Goal: Transaction & Acquisition: Purchase product/service

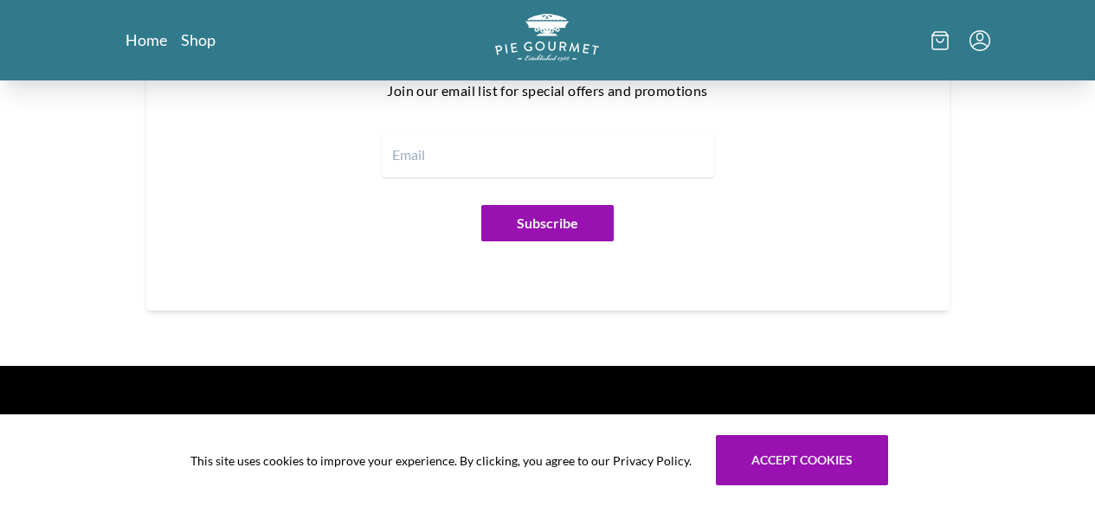
scroll to position [2195, 0]
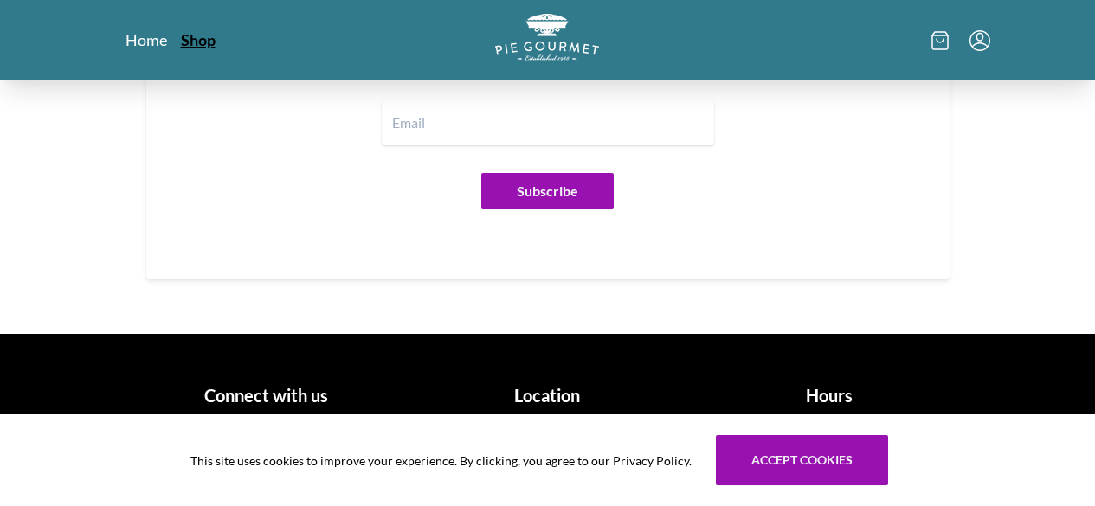
click at [181, 34] on link "Shop" at bounding box center [198, 39] width 35 height 21
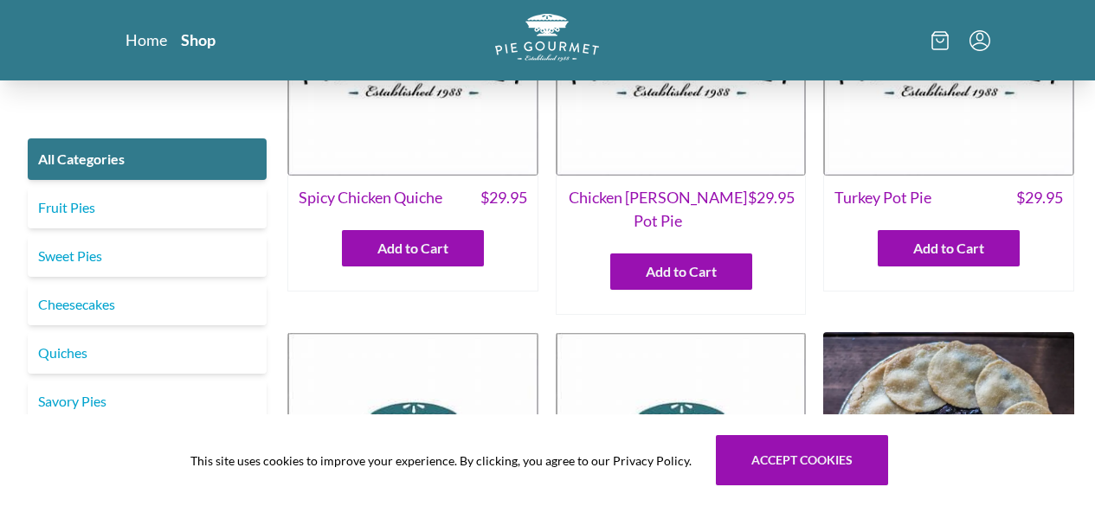
scroll to position [173, 0]
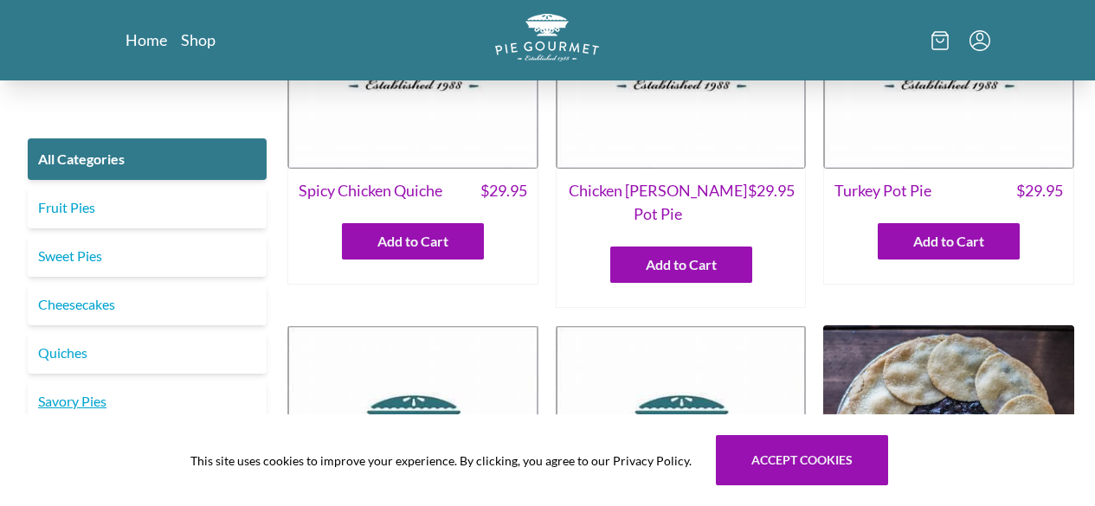
click at [76, 400] on link "Savory Pies" at bounding box center [147, 402] width 239 height 42
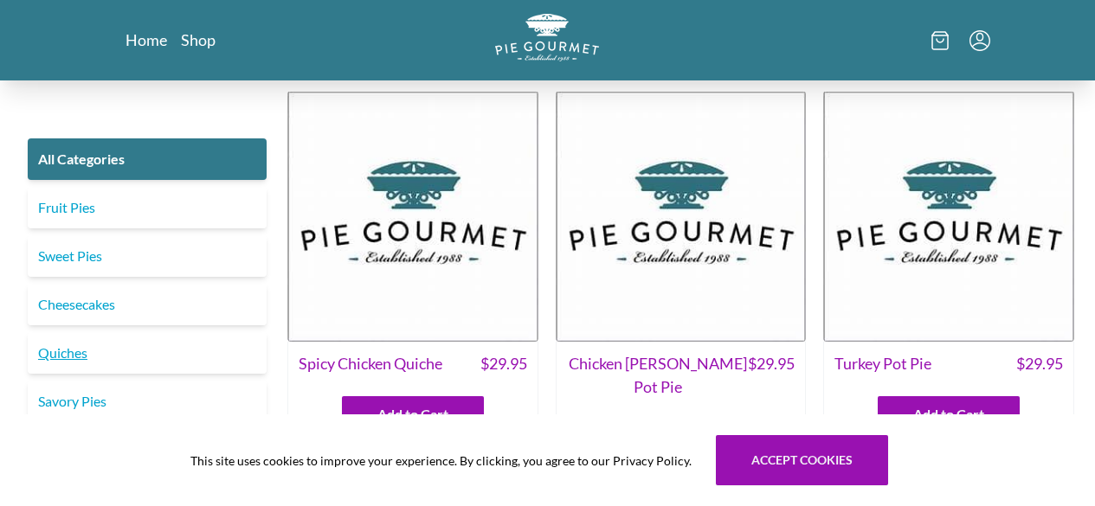
click at [83, 345] on link "Quiches" at bounding box center [147, 353] width 239 height 42
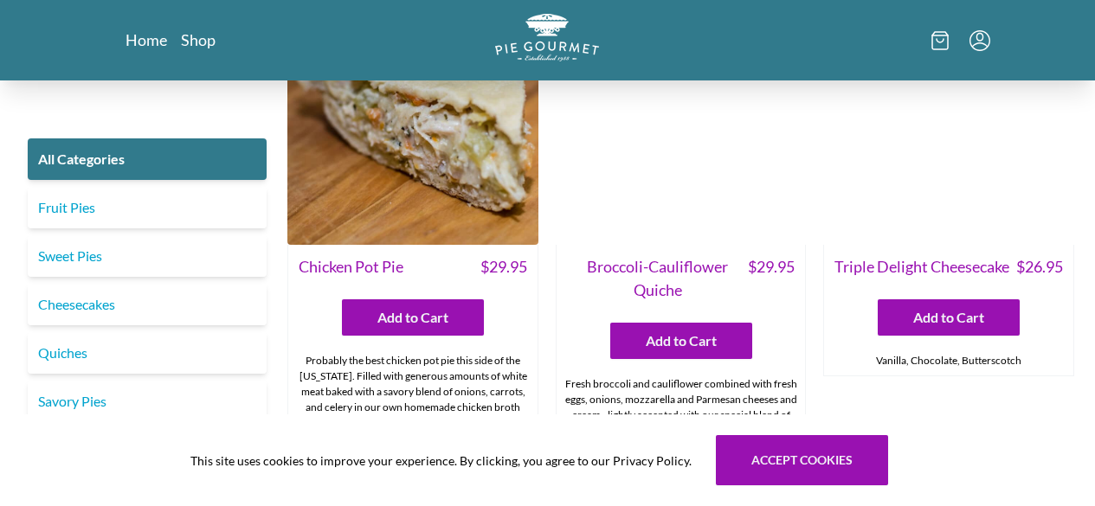
scroll to position [2423, 0]
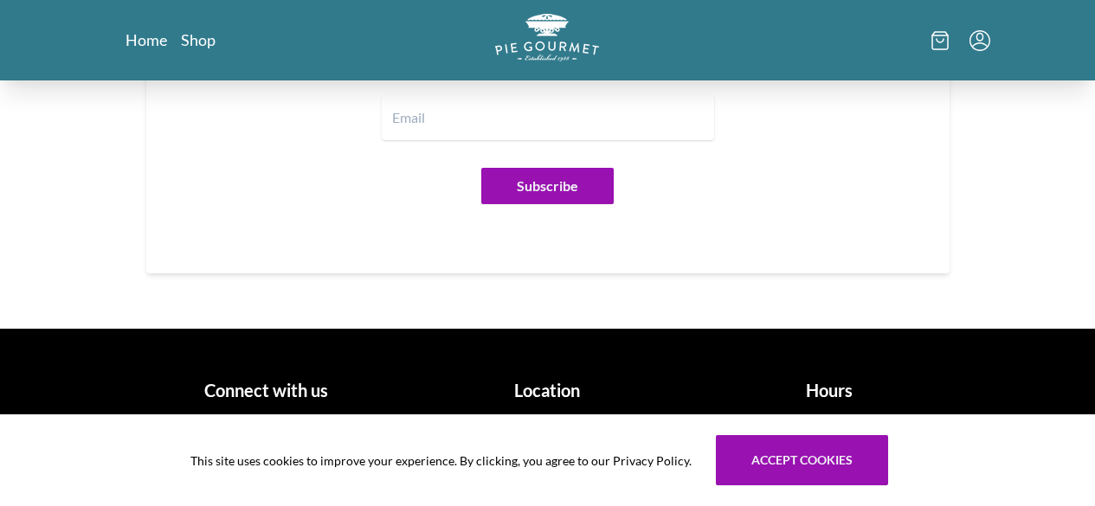
scroll to position [2195, 0]
